Goal: Find specific page/section: Find specific page/section

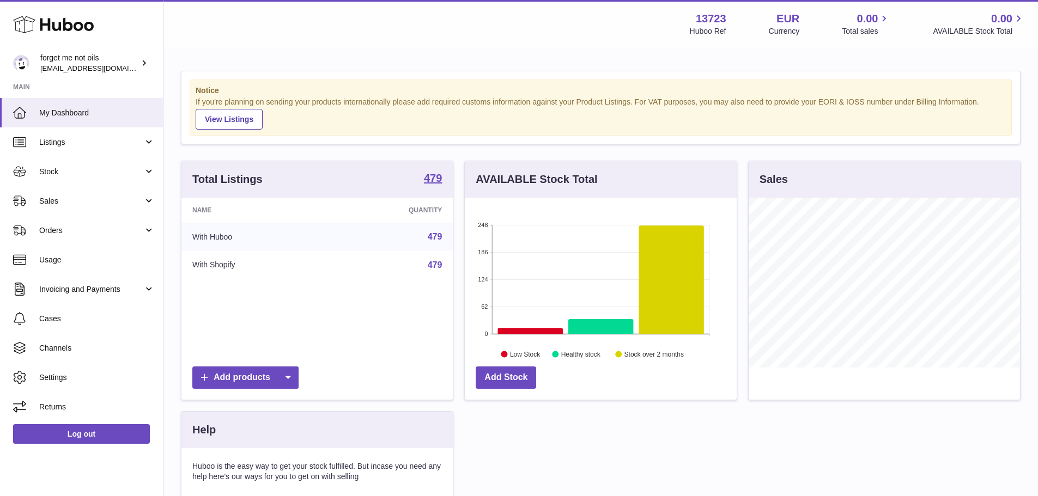
scroll to position [170, 272]
click at [83, 195] on link "Sales" at bounding box center [81, 200] width 163 height 29
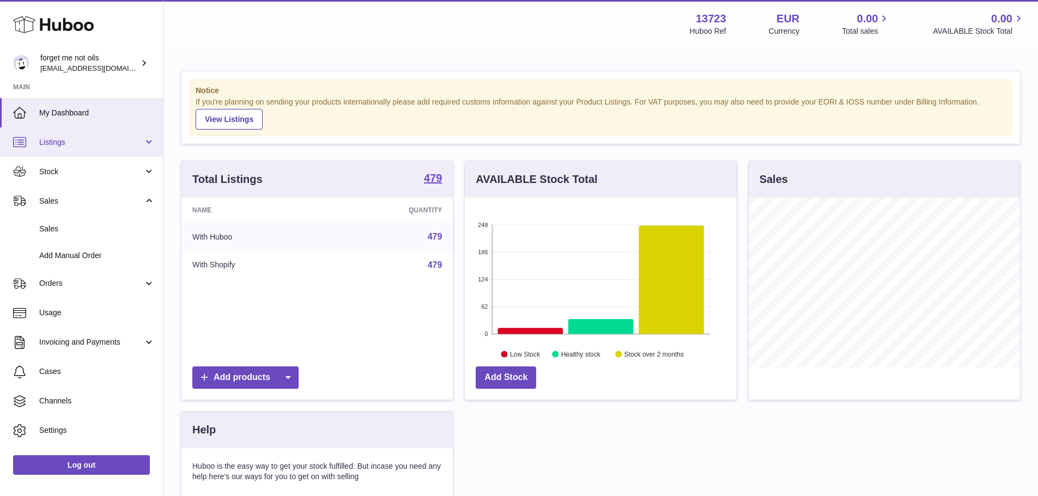
click at [107, 150] on link "Listings" at bounding box center [81, 141] width 163 height 29
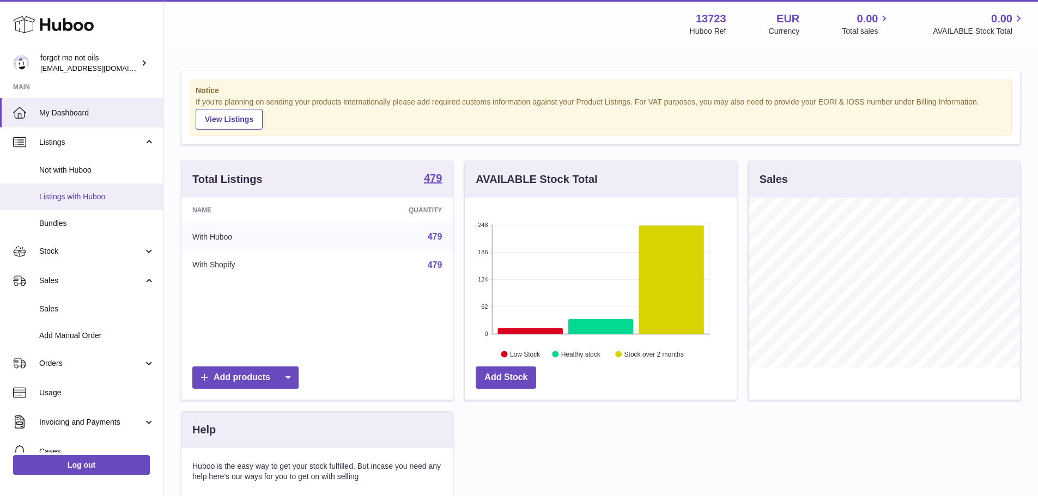
click at [87, 206] on link "Listings with Huboo" at bounding box center [81, 197] width 163 height 27
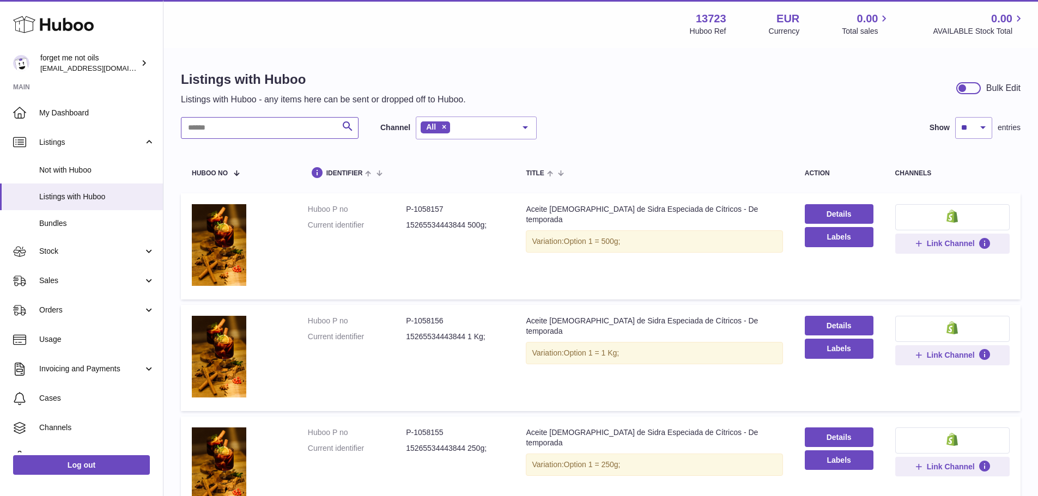
click at [282, 130] on input "text" at bounding box center [270, 128] width 178 height 22
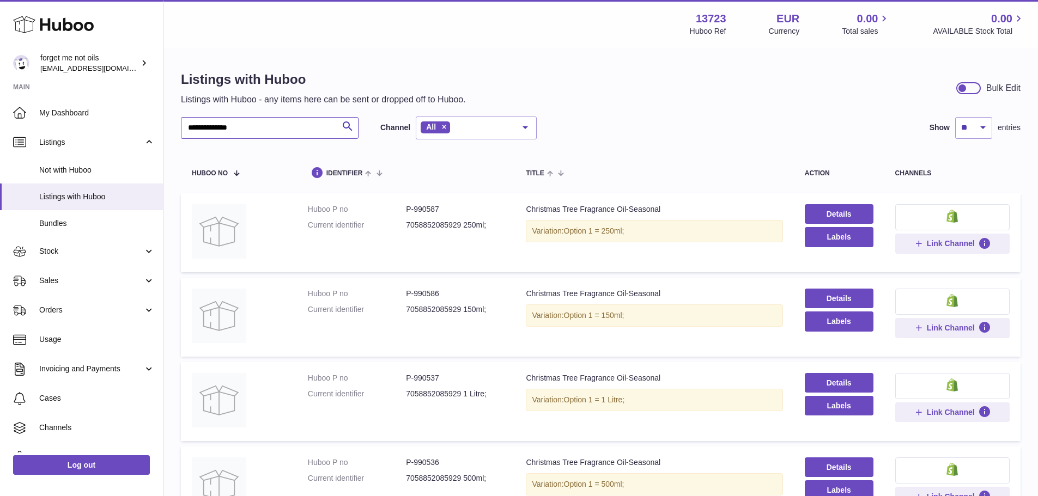
click at [301, 123] on input "**********" at bounding box center [270, 128] width 178 height 22
type input "**********"
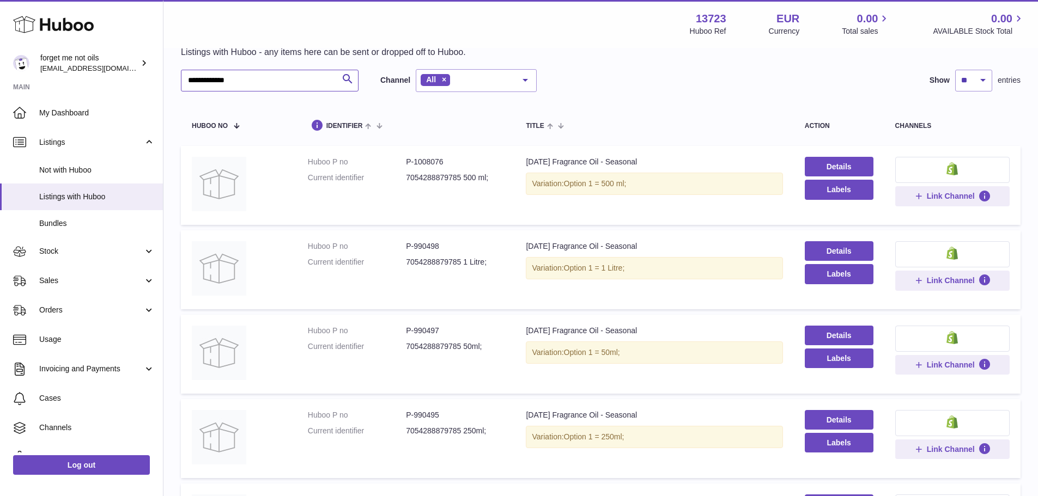
scroll to position [42, 0]
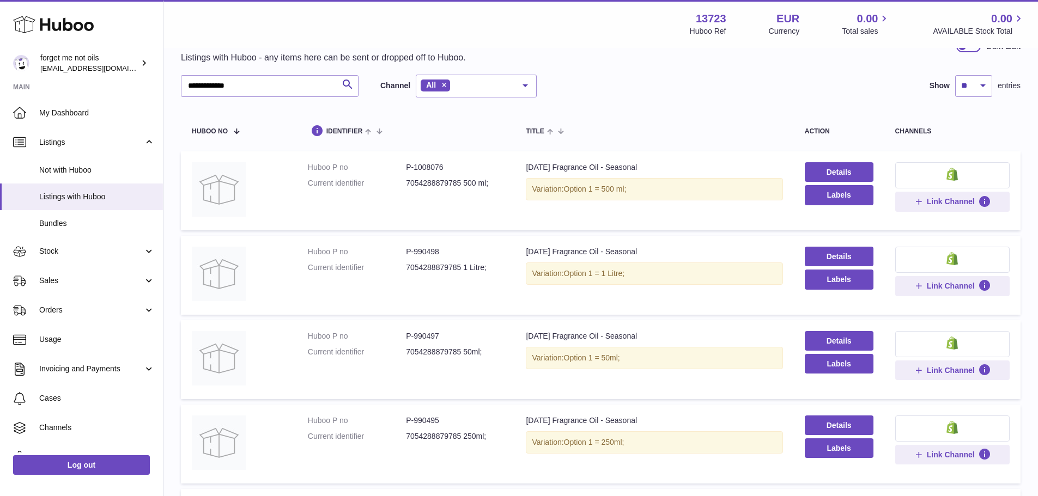
click at [429, 171] on dd "P-1008076" at bounding box center [455, 167] width 98 height 10
copy dd "1008076"
click at [425, 253] on dd "P-990498" at bounding box center [455, 252] width 98 height 10
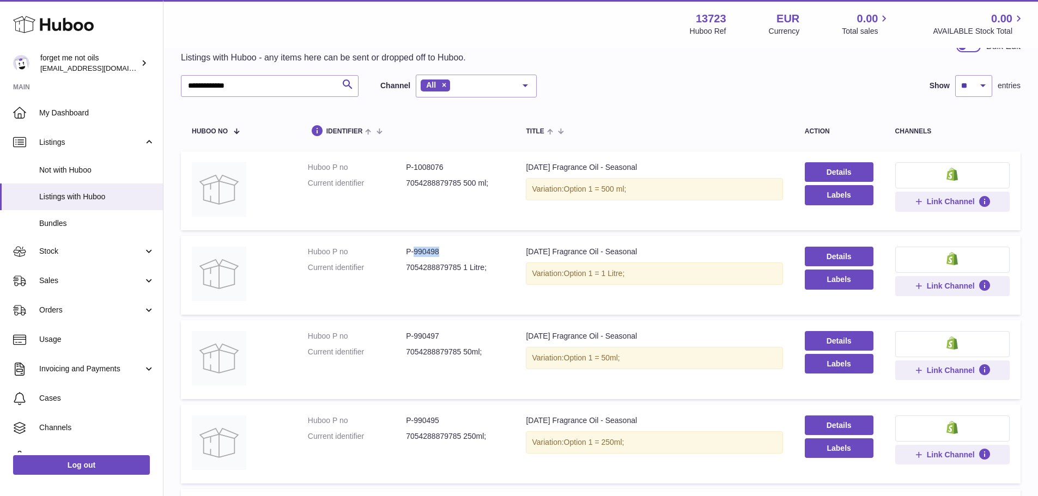
copy dd "990498"
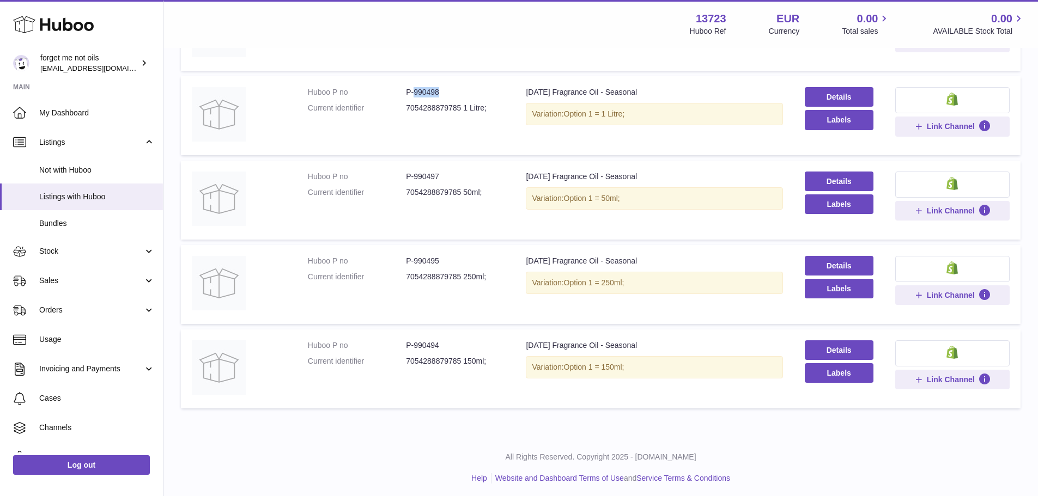
scroll to position [205, 0]
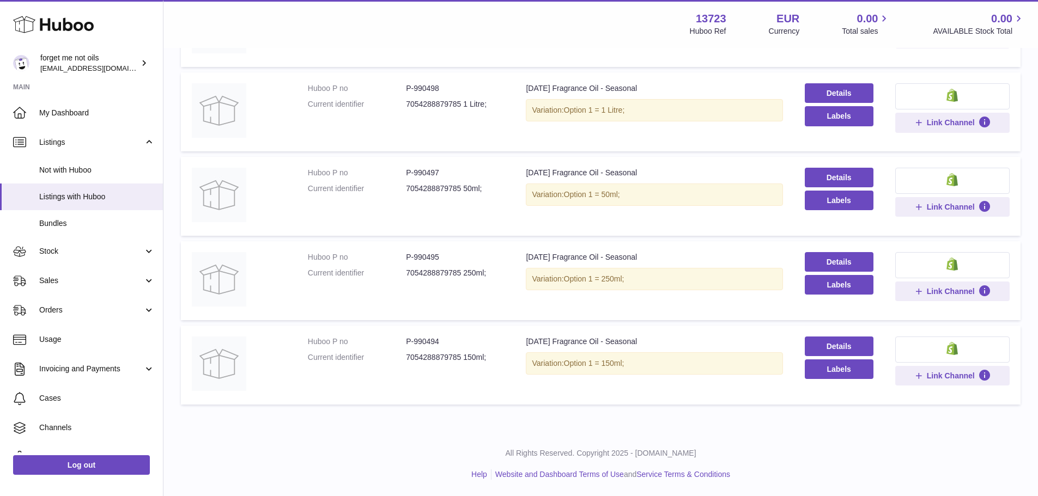
click at [422, 173] on dd "P-990497" at bounding box center [455, 173] width 98 height 10
copy dd "990497"
click at [423, 253] on dd "P-990495" at bounding box center [455, 257] width 98 height 10
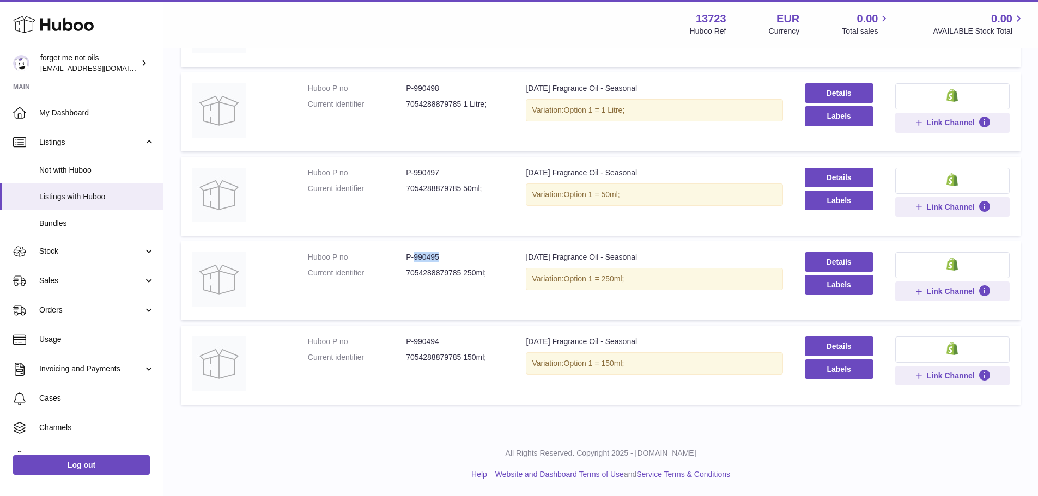
copy dd "990495"
click at [422, 341] on dd "P-990494" at bounding box center [455, 342] width 98 height 10
copy dd "990494"
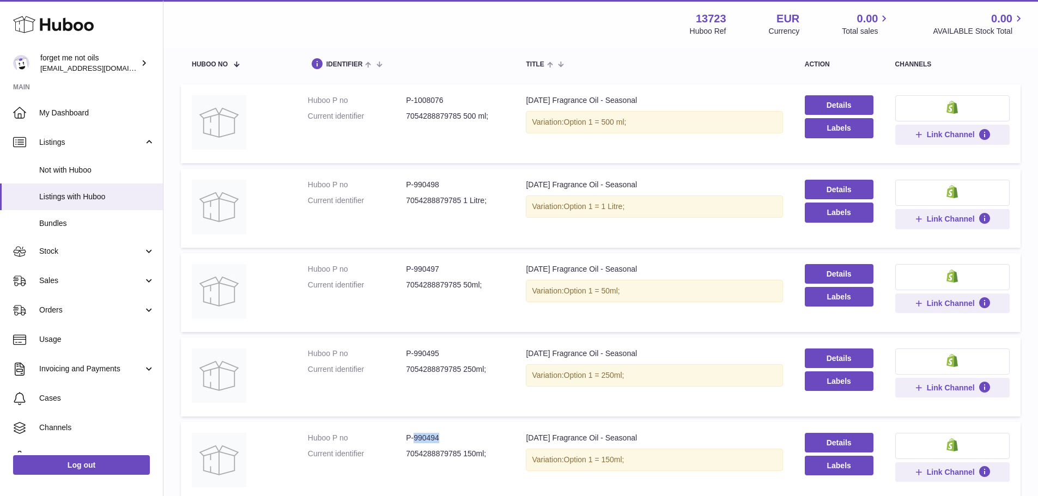
scroll to position [163, 0]
